Goal: Check status

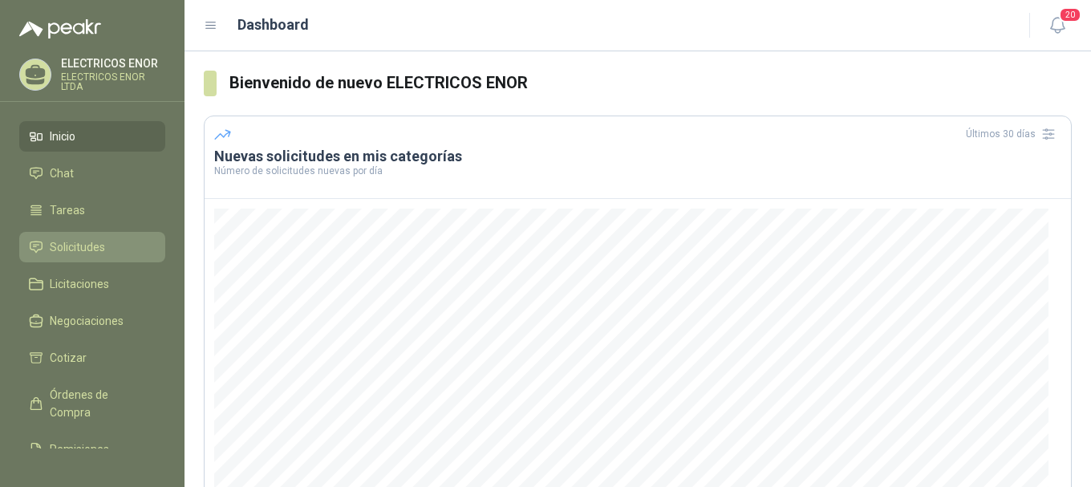
click at [85, 243] on span "Solicitudes" at bounding box center [77, 247] width 55 height 18
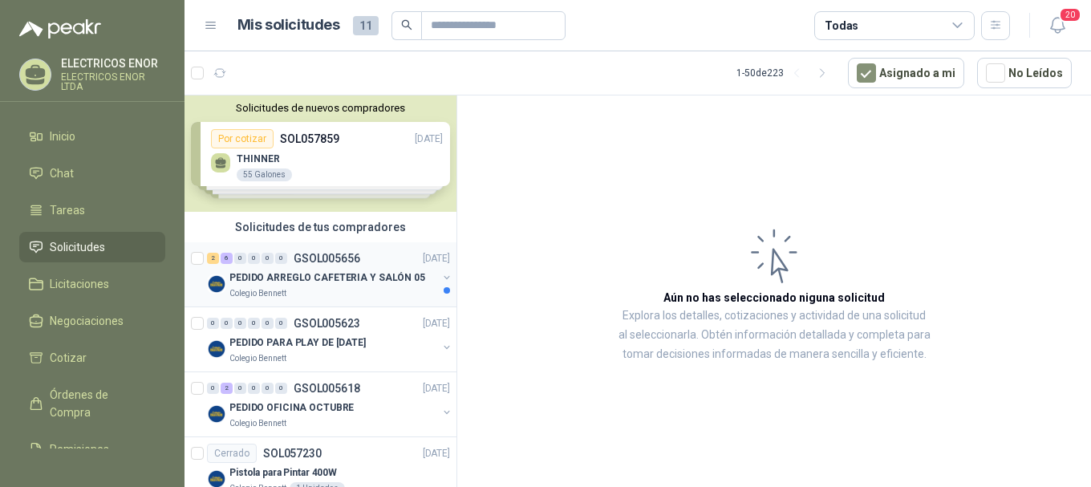
click at [352, 268] on div "PEDIDO ARREGLO CAFETERIA Y SALÓN 05" at bounding box center [333, 277] width 208 height 19
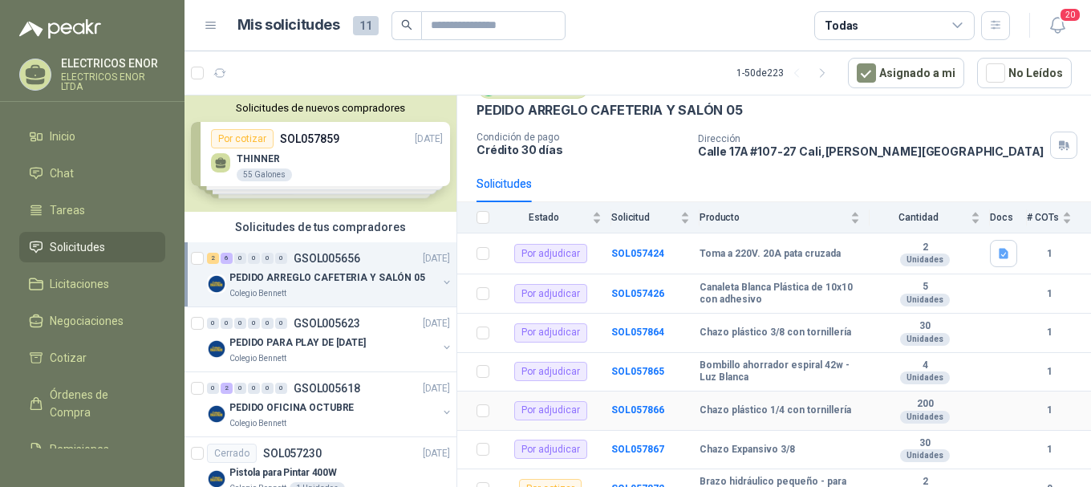
scroll to position [131, 0]
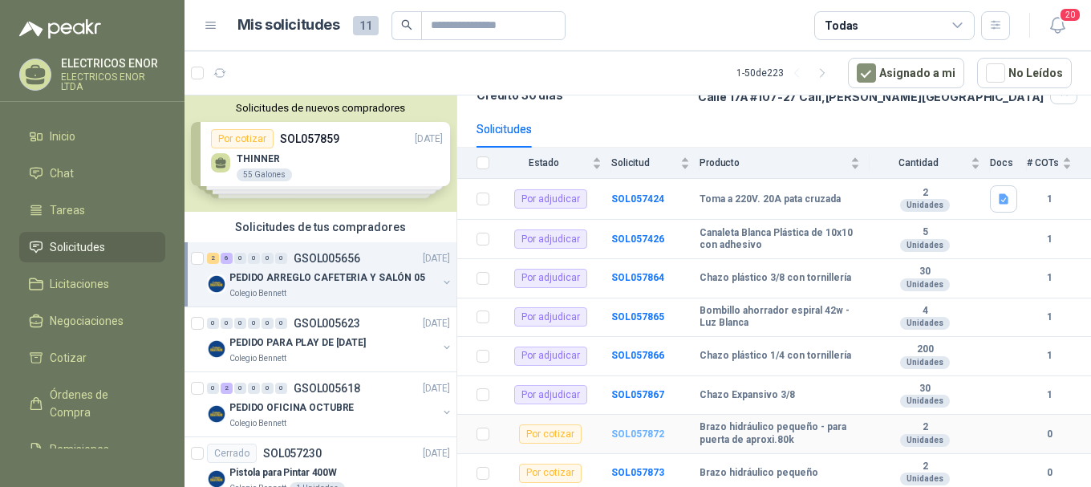
click at [643, 436] on b "SOL057872" at bounding box center [637, 433] width 53 height 11
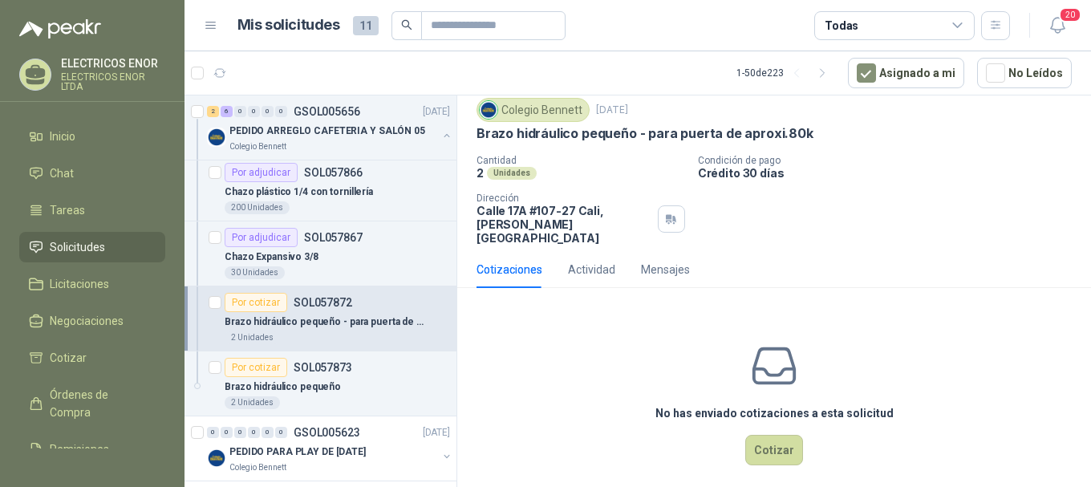
scroll to position [401, 0]
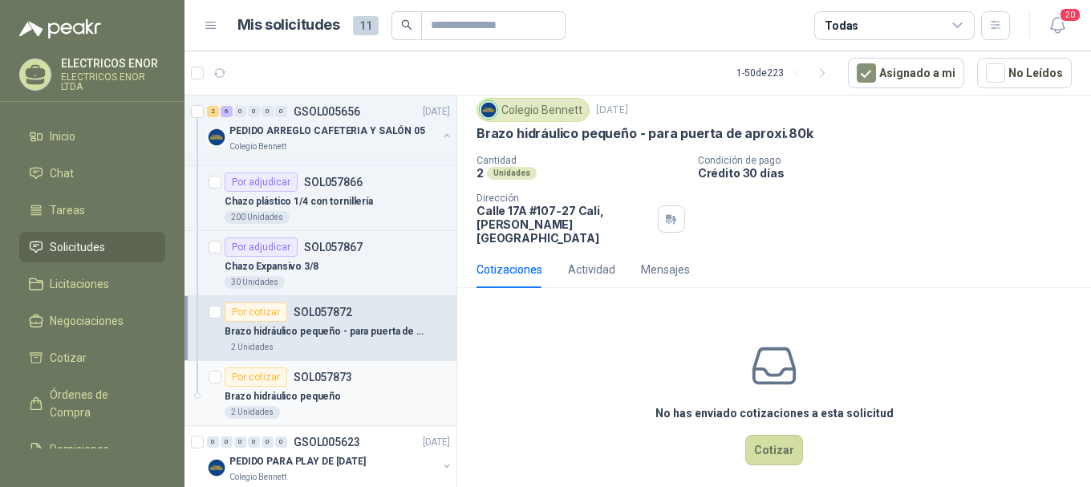
click at [347, 391] on div "Brazo hidráulico pequeño" at bounding box center [337, 396] width 225 height 19
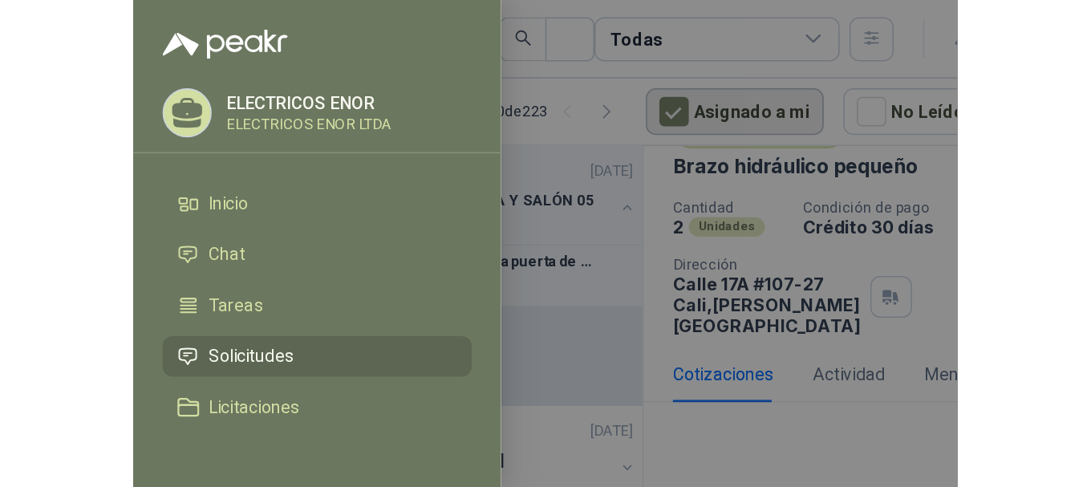
scroll to position [50, 0]
